Goal: Book appointment/travel/reservation

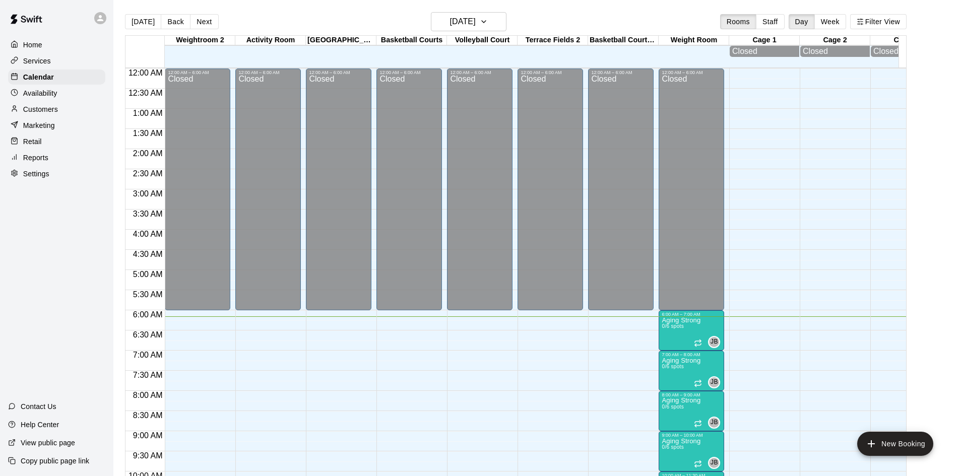
scroll to position [233, 0]
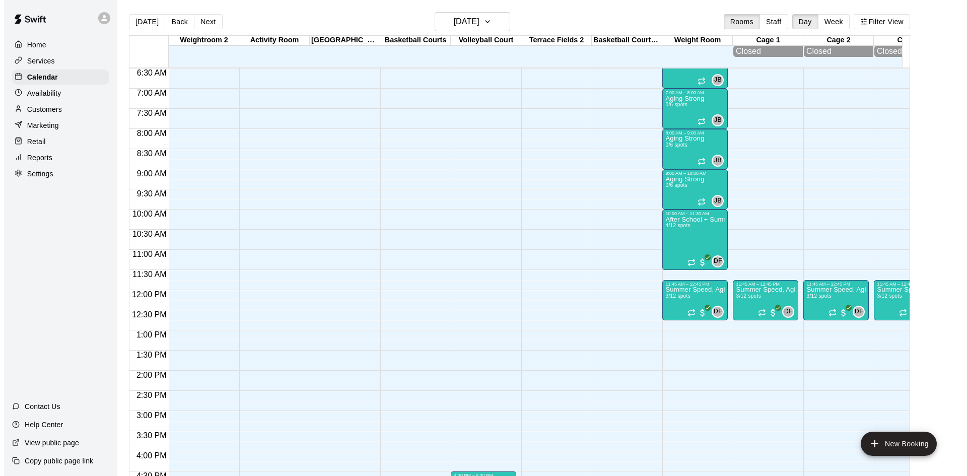
scroll to position [212, 0]
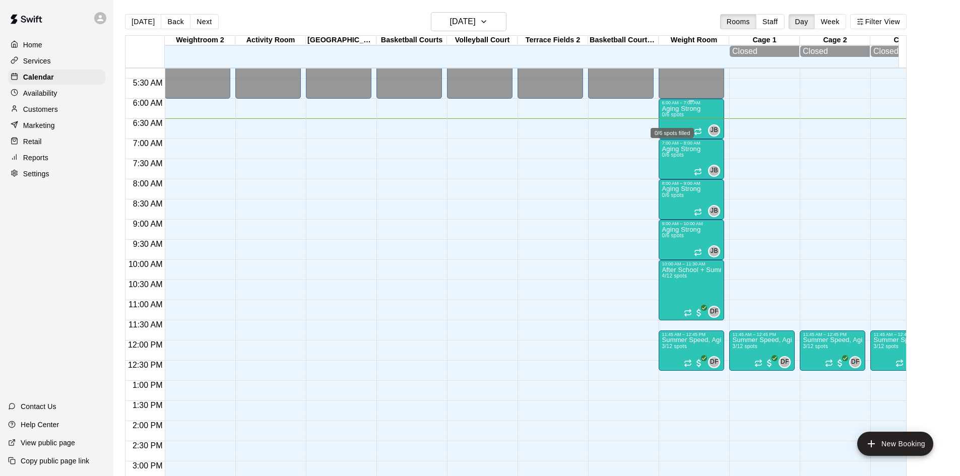
click at [676, 117] on span "0/6 spots" at bounding box center [672, 115] width 22 height 6
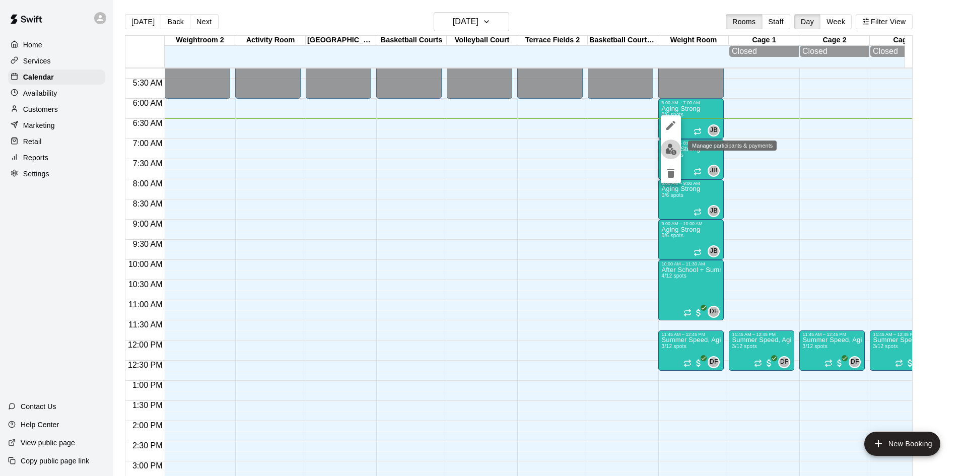
click at [666, 149] on img "edit" at bounding box center [671, 150] width 12 height 12
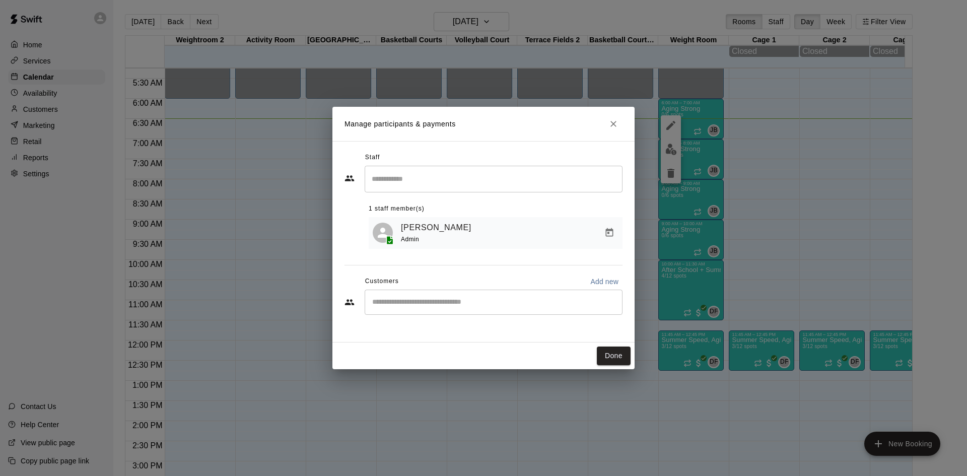
click at [447, 307] on input "Start typing to search customers..." at bounding box center [493, 302] width 249 height 10
type input "***"
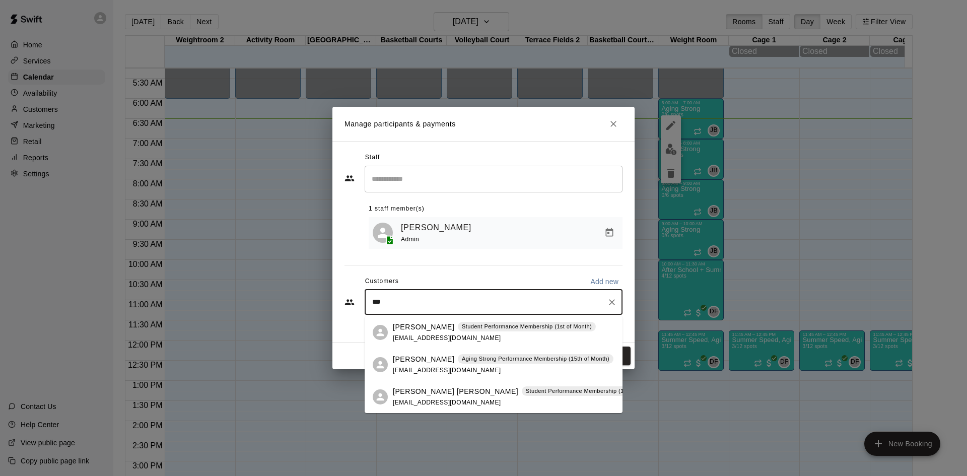
click at [450, 365] on div "[PERSON_NAME] Aging Strong Performance Membership (15th of Month) [EMAIL_ADDRES…" at bounding box center [503, 365] width 221 height 22
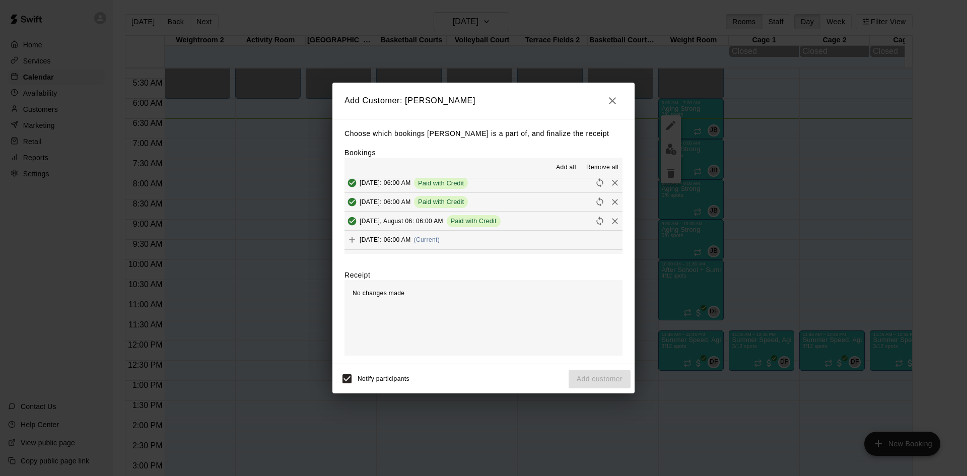
scroll to position [453, 0]
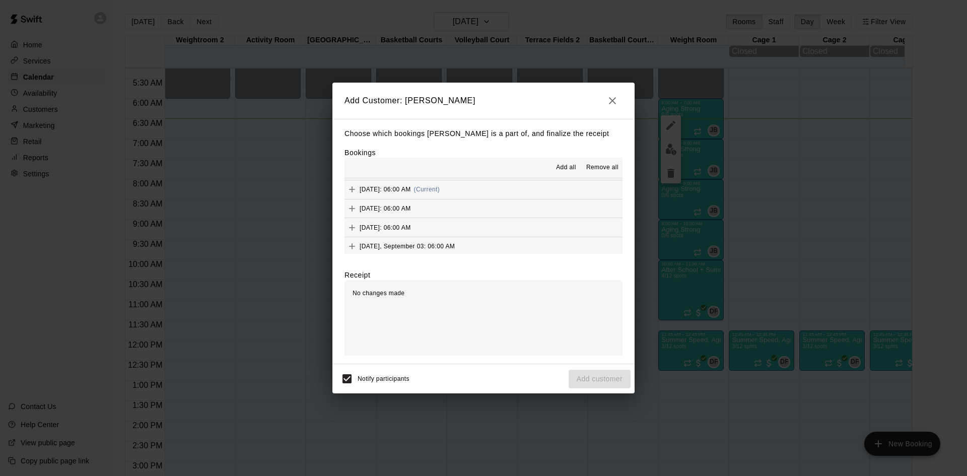
click at [440, 193] on div "[DATE]: 06:00 AM (Current)" at bounding box center [392, 189] width 95 height 15
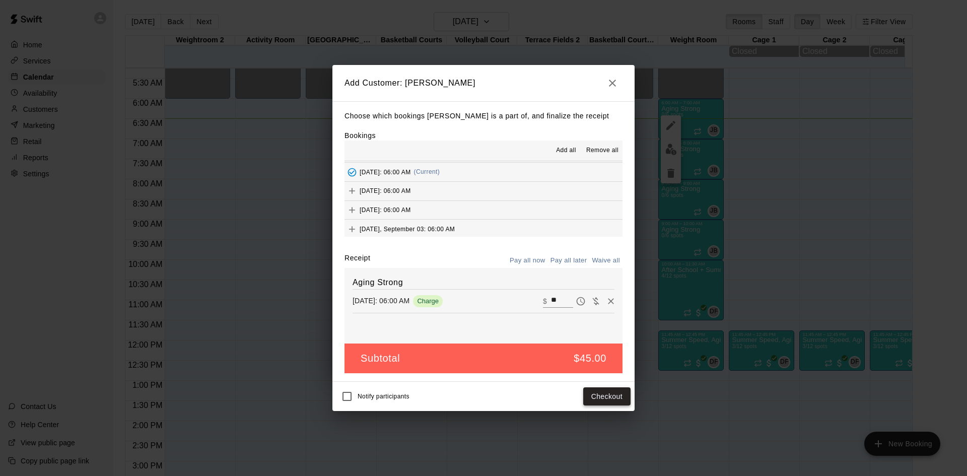
click at [596, 390] on button "Checkout" at bounding box center [606, 396] width 47 height 19
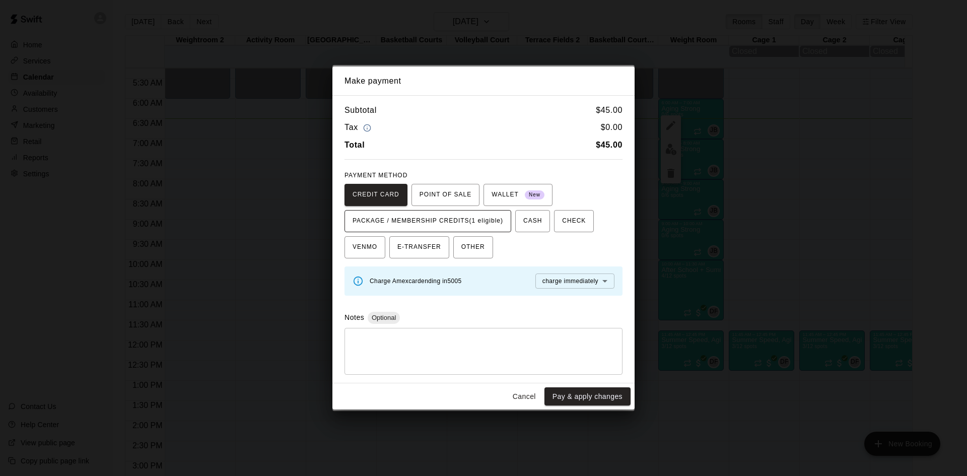
click at [495, 226] on span "PACKAGE / MEMBERSHIP CREDITS (1 eligible)" at bounding box center [428, 221] width 151 height 16
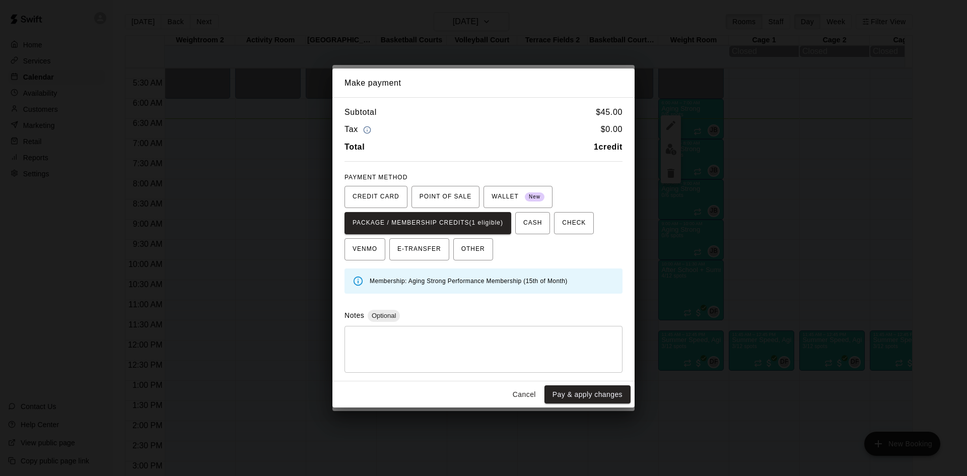
click at [551, 391] on button "Pay & apply changes" at bounding box center [588, 394] width 86 height 19
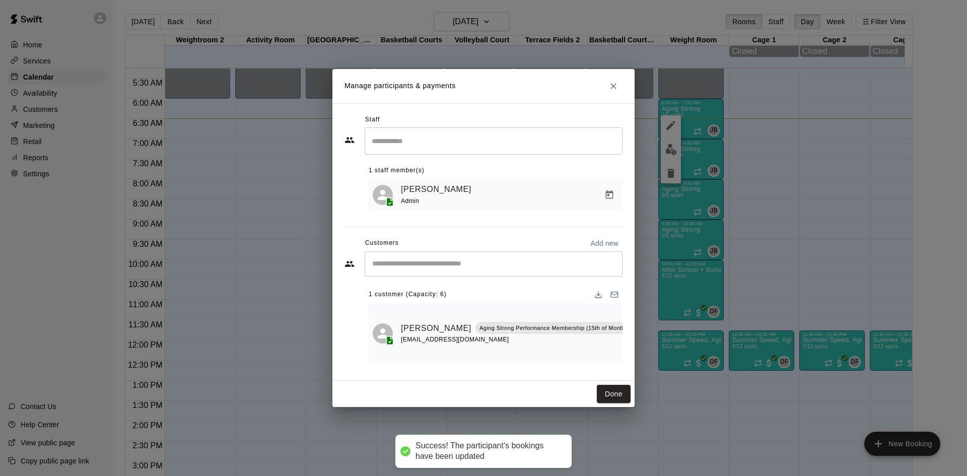
click at [470, 253] on div "​" at bounding box center [494, 263] width 258 height 25
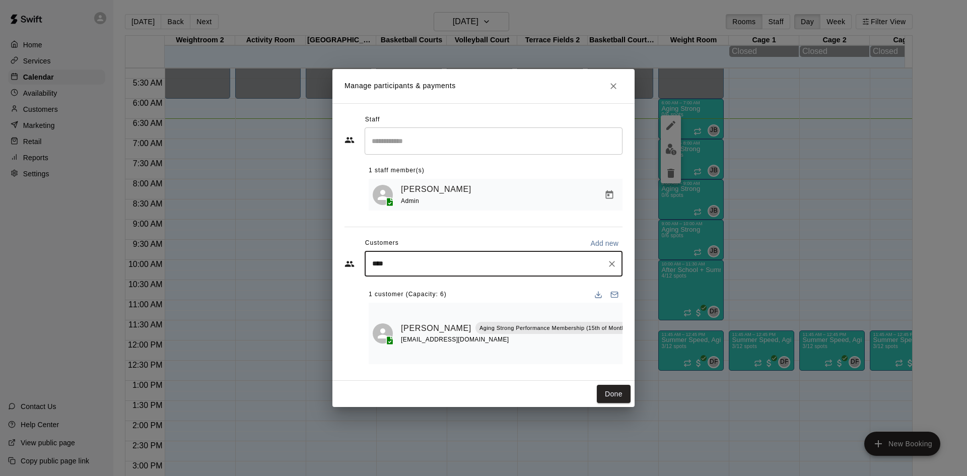
type input "*****"
click at [482, 291] on p "Aging Strong Performance Membership (1st of Month)" at bounding box center [534, 287] width 144 height 9
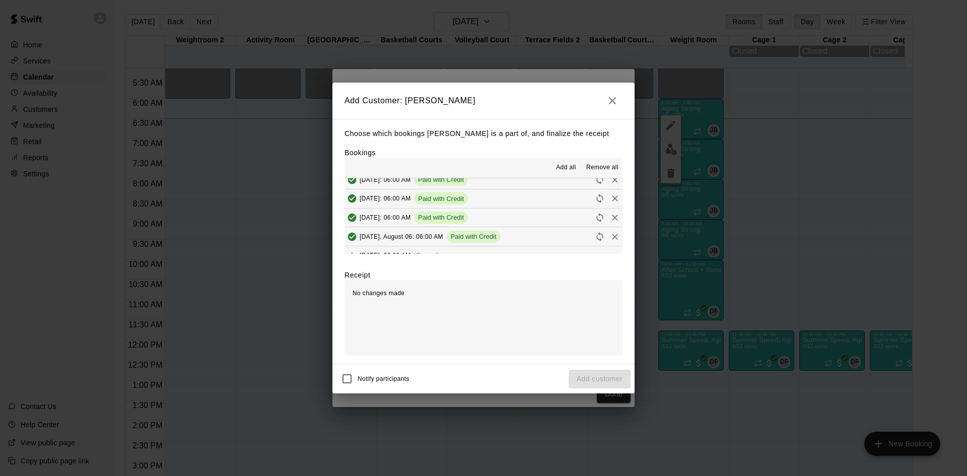
scroll to position [403, 0]
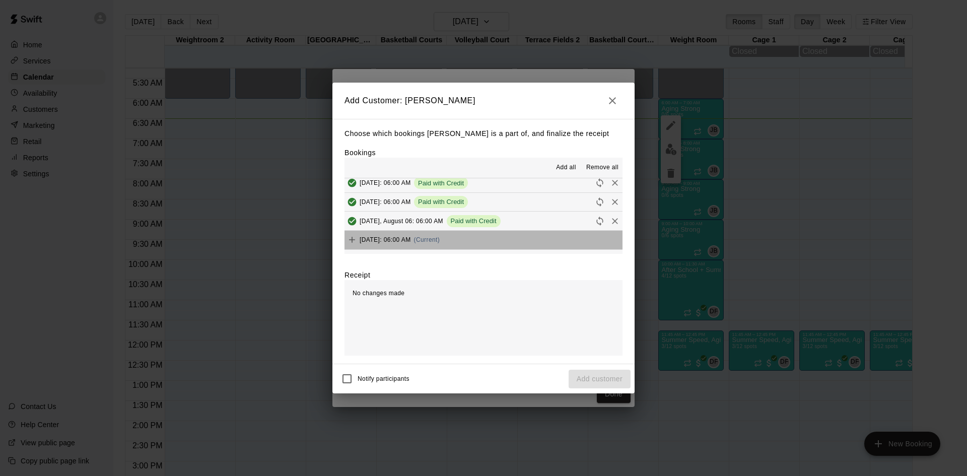
click at [440, 235] on div "[DATE]: 06:00 AM (Current)" at bounding box center [392, 239] width 95 height 15
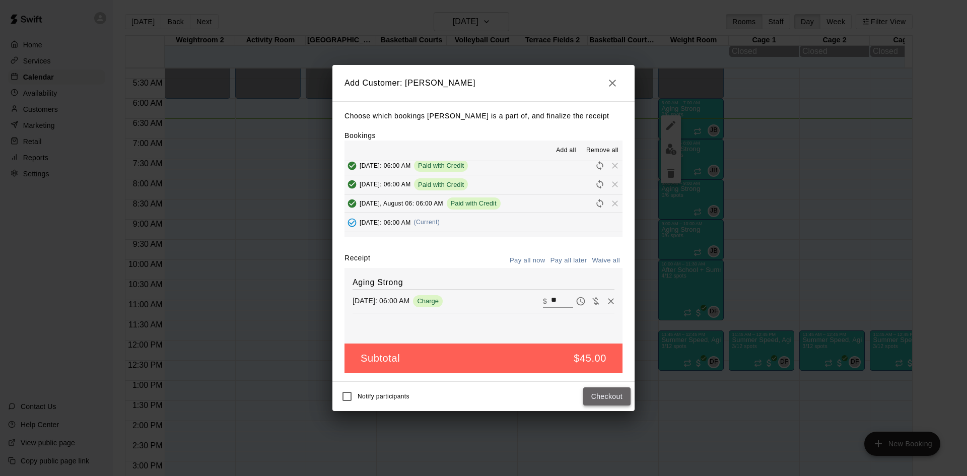
click at [613, 397] on button "Checkout" at bounding box center [606, 396] width 47 height 19
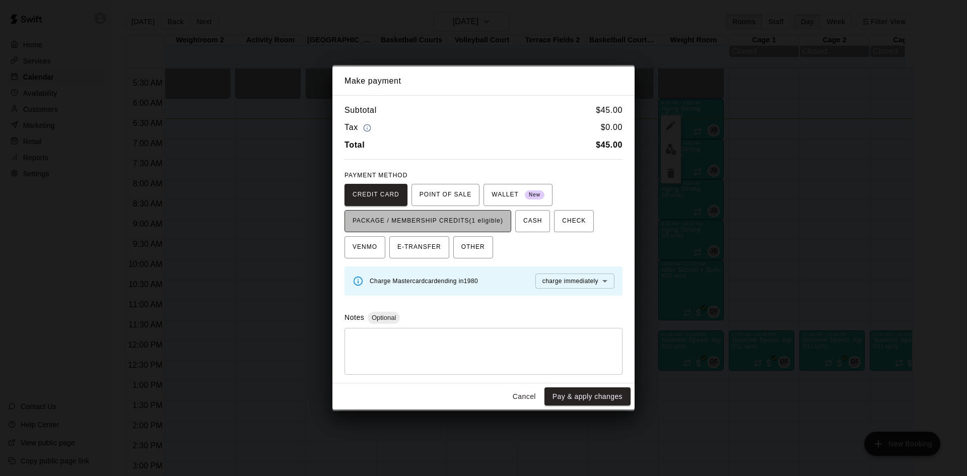
click at [499, 228] on span "PACKAGE / MEMBERSHIP CREDITS (1 eligible)" at bounding box center [428, 221] width 151 height 16
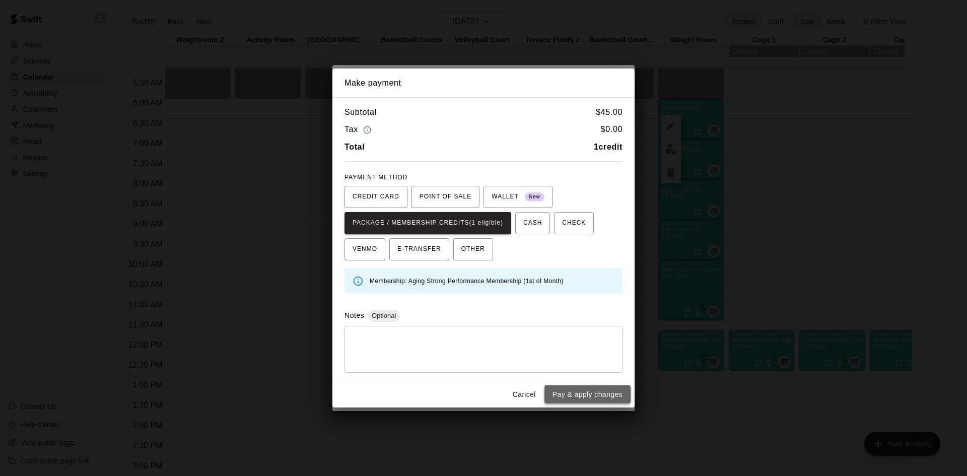
click at [575, 396] on button "Pay & apply changes" at bounding box center [588, 394] width 86 height 19
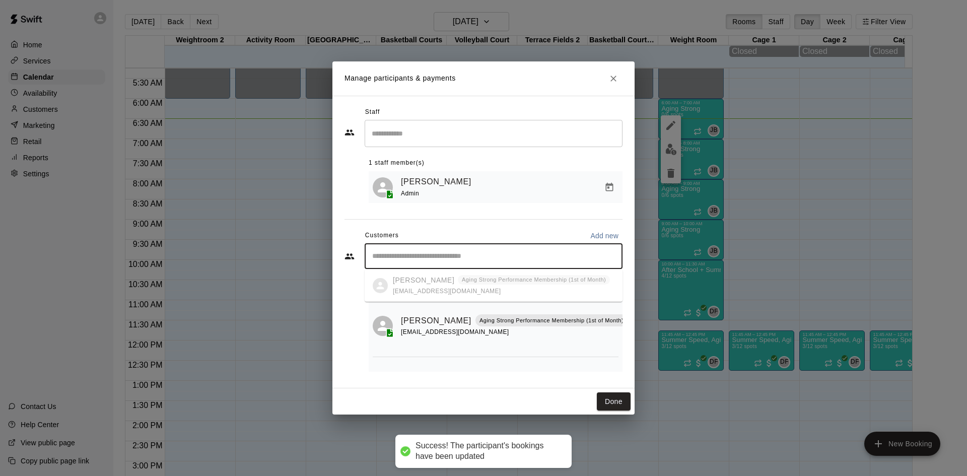
click at [490, 259] on input "Start typing to search customers..." at bounding box center [493, 256] width 249 height 10
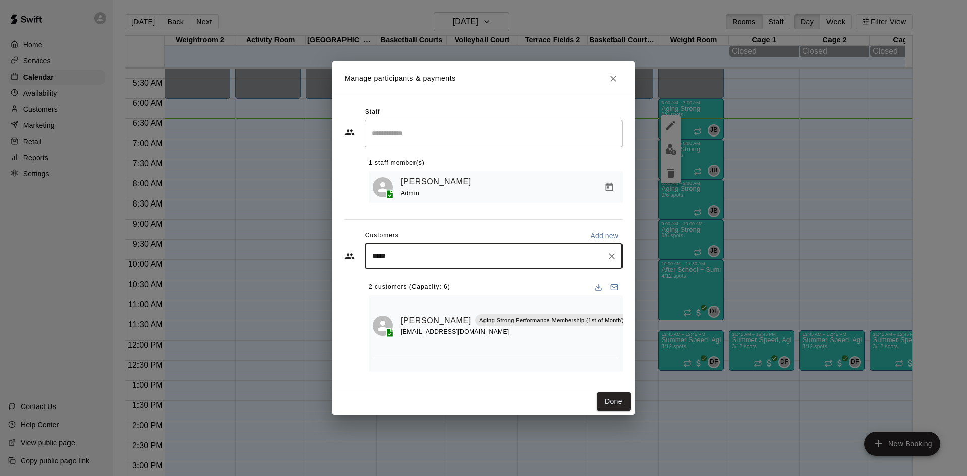
type input "******"
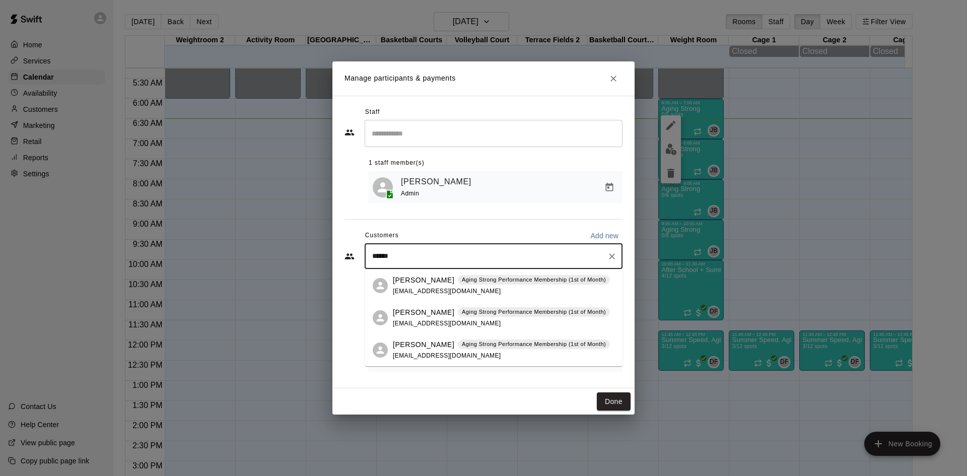
click at [488, 288] on div "[PERSON_NAME] Aging Strong Performance Membership (1st of Month) [EMAIL_ADDRESS…" at bounding box center [501, 286] width 217 height 22
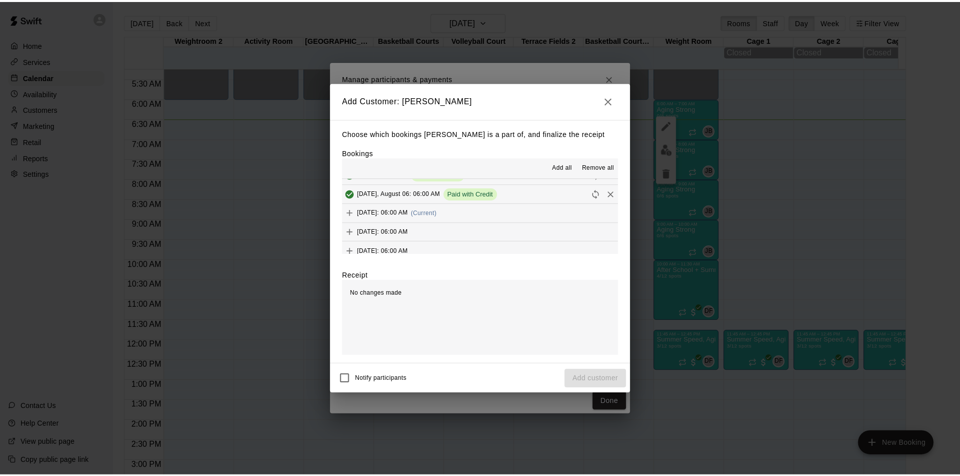
scroll to position [453, 0]
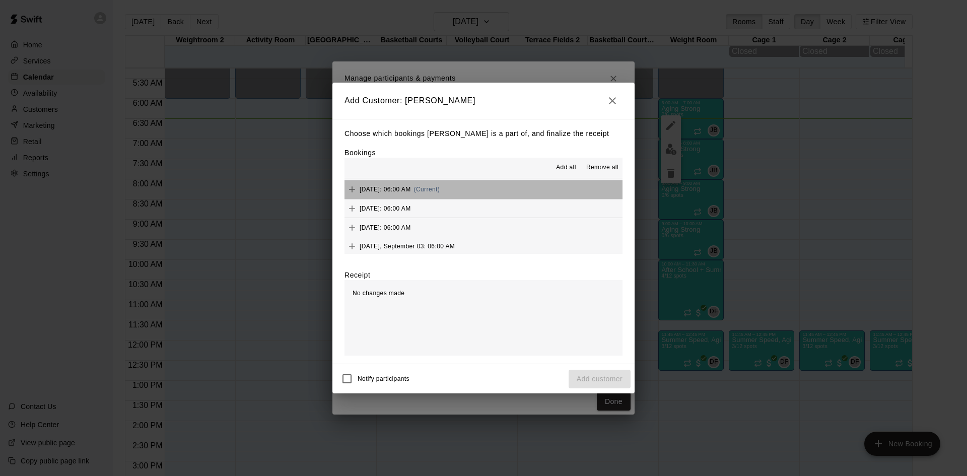
click at [489, 193] on button "[DATE]: 06:00 AM (Current)" at bounding box center [484, 189] width 278 height 19
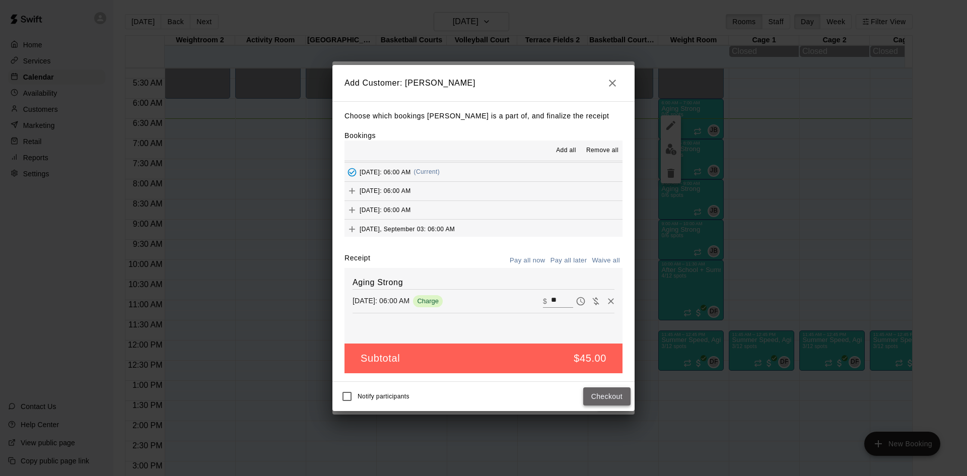
click at [605, 396] on button "Checkout" at bounding box center [606, 396] width 47 height 19
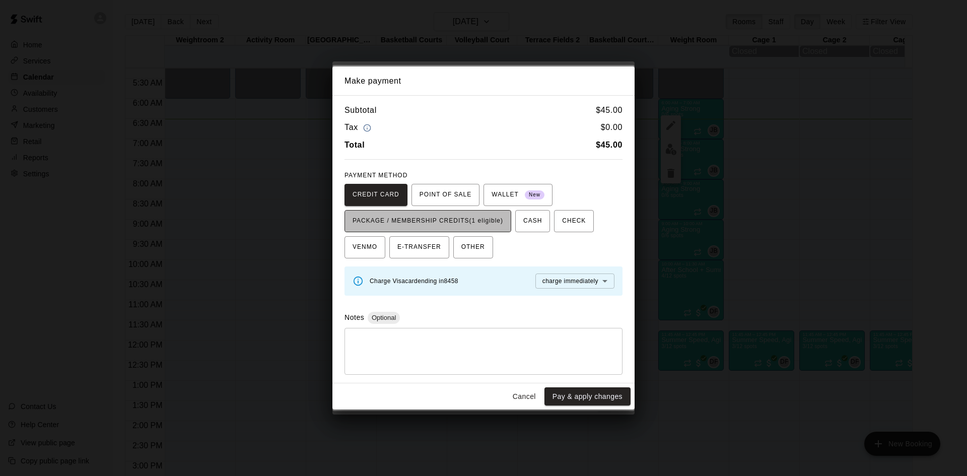
click at [494, 218] on span "PACKAGE / MEMBERSHIP CREDITS (1 eligible)" at bounding box center [428, 221] width 151 height 16
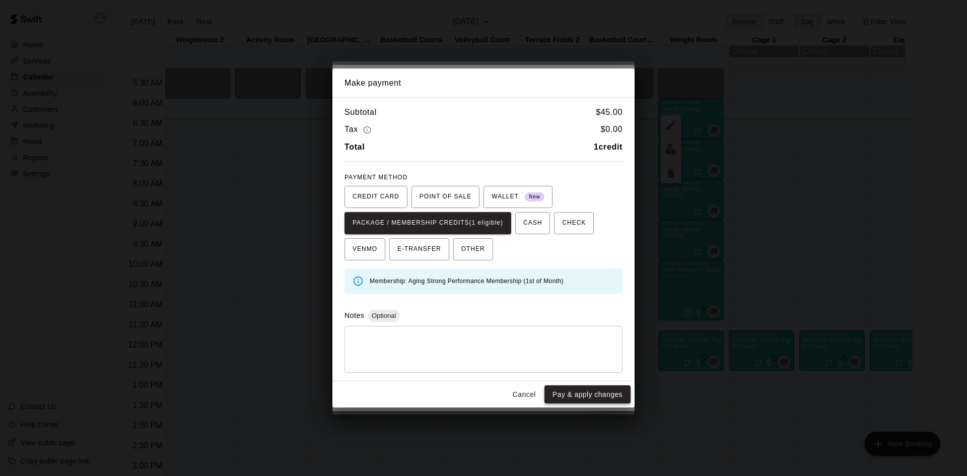
click at [595, 397] on button "Pay & apply changes" at bounding box center [588, 394] width 86 height 19
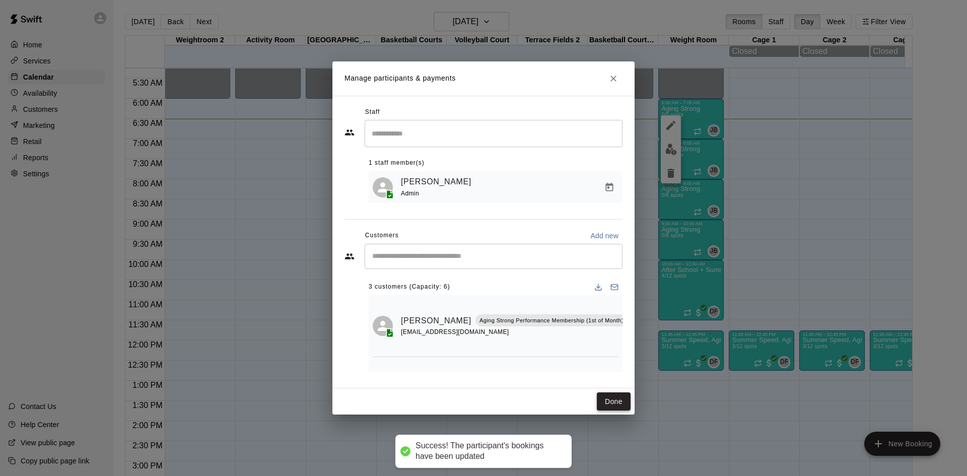
click at [601, 403] on button "Done" at bounding box center [614, 401] width 34 height 19
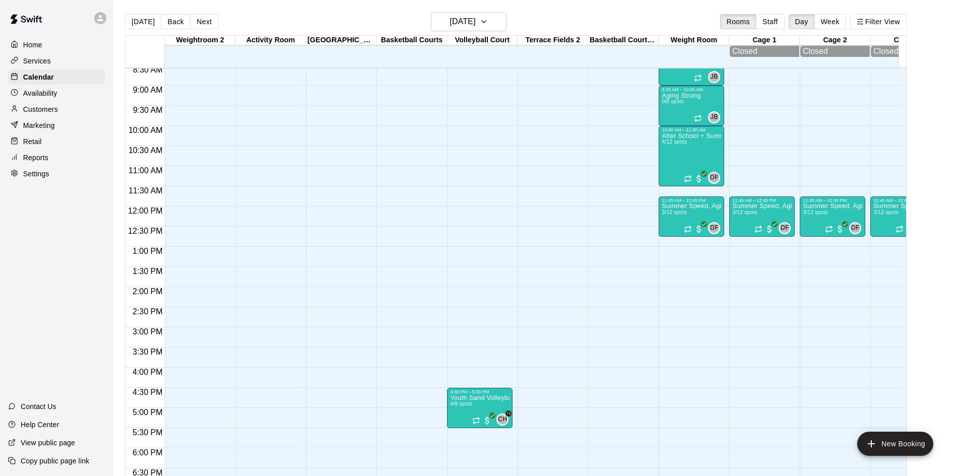
scroll to position [212, 0]
